Goal: Transaction & Acquisition: Subscribe to service/newsletter

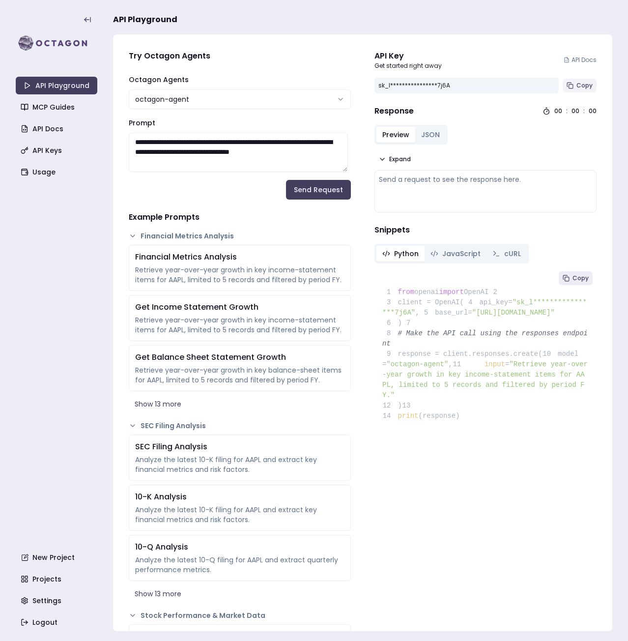
click at [577, 82] on span "Copy" at bounding box center [585, 86] width 16 height 8
